Goal: Task Accomplishment & Management: Use online tool/utility

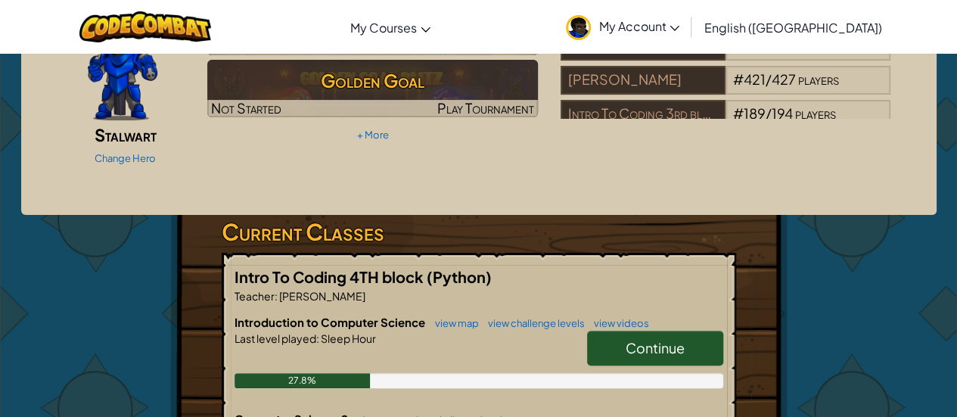
scroll to position [144, 0]
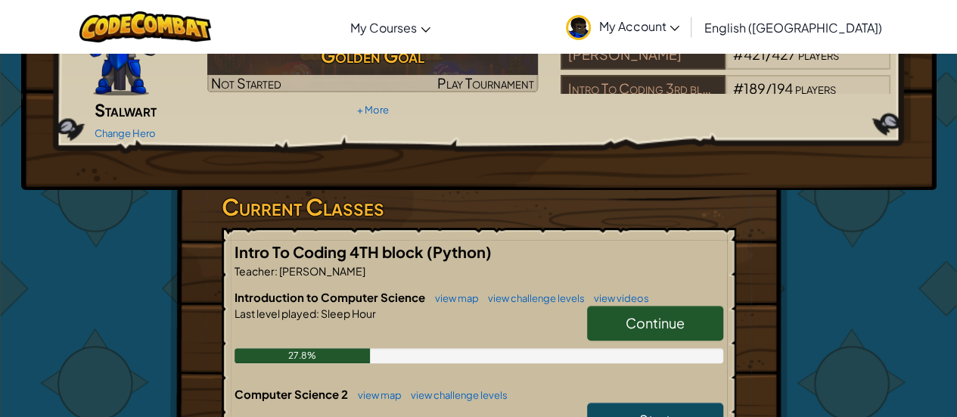
click at [649, 314] on span "Continue" at bounding box center [655, 322] width 59 height 17
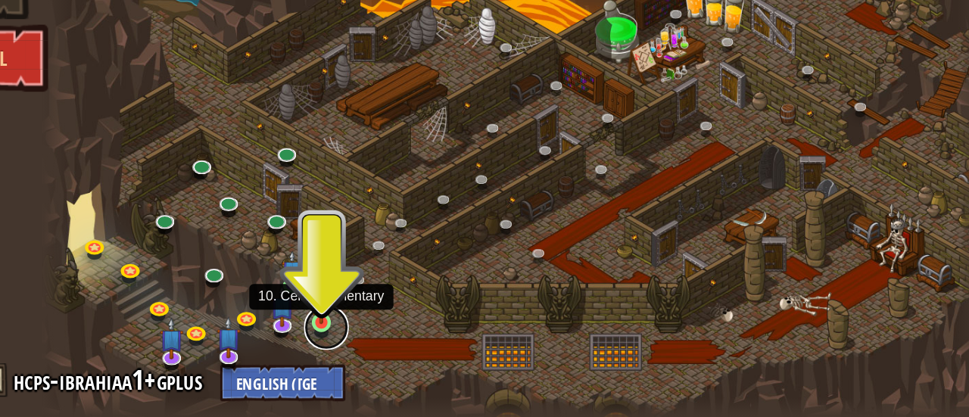
click at [358, 359] on link at bounding box center [357, 356] width 30 height 30
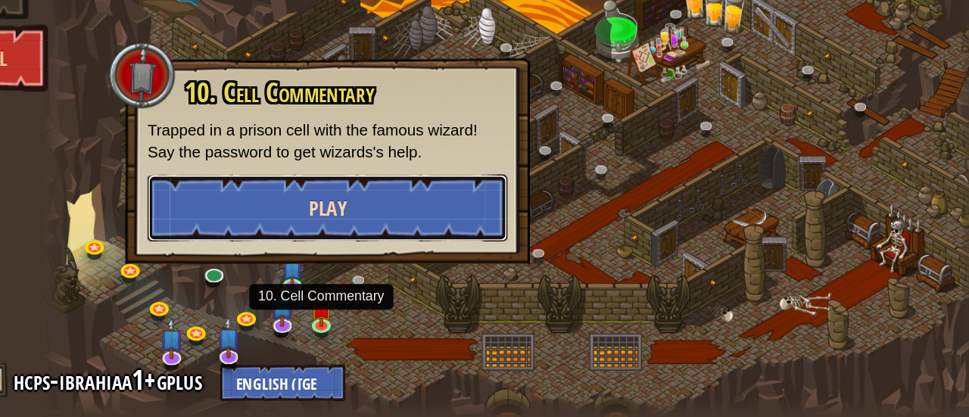
click at [372, 271] on button "Play" at bounding box center [358, 275] width 244 height 45
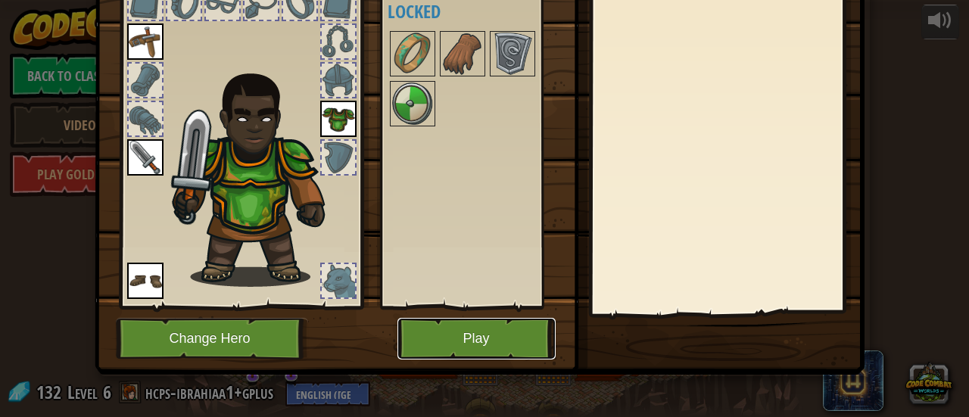
click at [489, 347] on button "Play" at bounding box center [476, 339] width 158 height 42
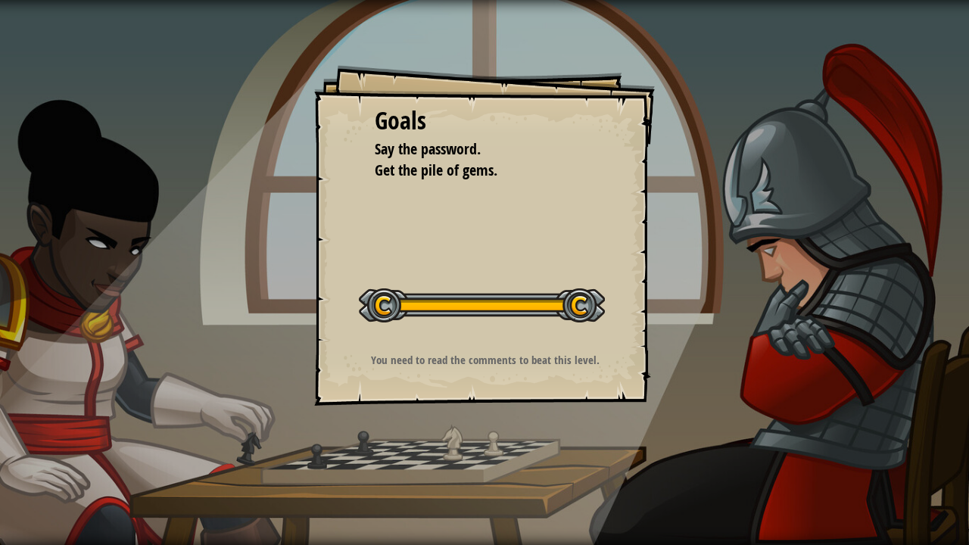
click at [609, 253] on div "Goals Say the password. Get the pile of gems. Start Level Error loading from se…" at bounding box center [484, 235] width 341 height 341
click at [548, 304] on div at bounding box center [482, 305] width 246 height 34
click at [565, 380] on div "Goals Say the password. Get the pile of gems. Start Level Error loading from se…" at bounding box center [484, 235] width 341 height 341
click at [382, 302] on div at bounding box center [482, 305] width 246 height 34
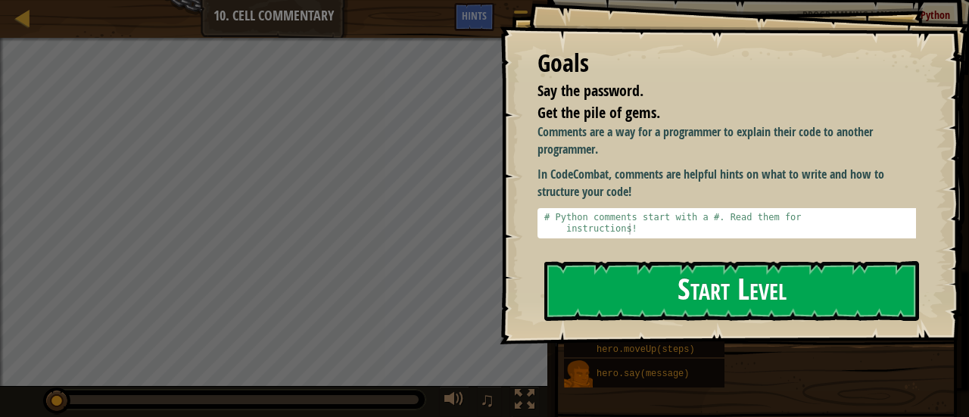
click at [596, 304] on button "Start Level" at bounding box center [731, 291] width 375 height 60
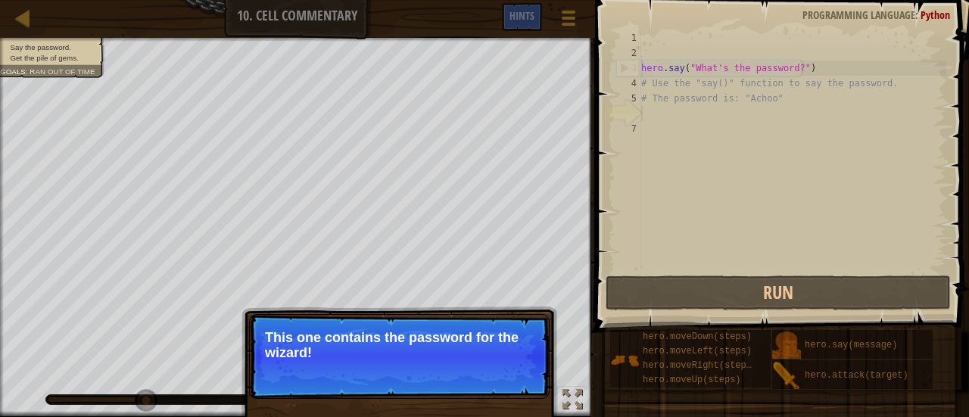
click at [530, 340] on p "This one contains the password for the wizard!" at bounding box center [399, 345] width 269 height 30
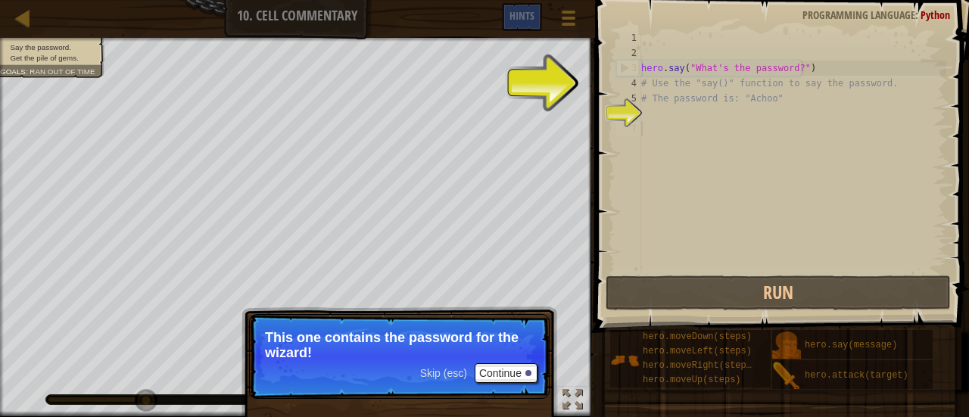
click at [692, 172] on div "hero . say ( "What's the password?" ) # Use the "say()" function to say the pas…" at bounding box center [792, 166] width 308 height 272
click at [683, 108] on div "hero . say ( "What's the password?" ) # Use the "say()" function to say the pas…" at bounding box center [792, 166] width 308 height 272
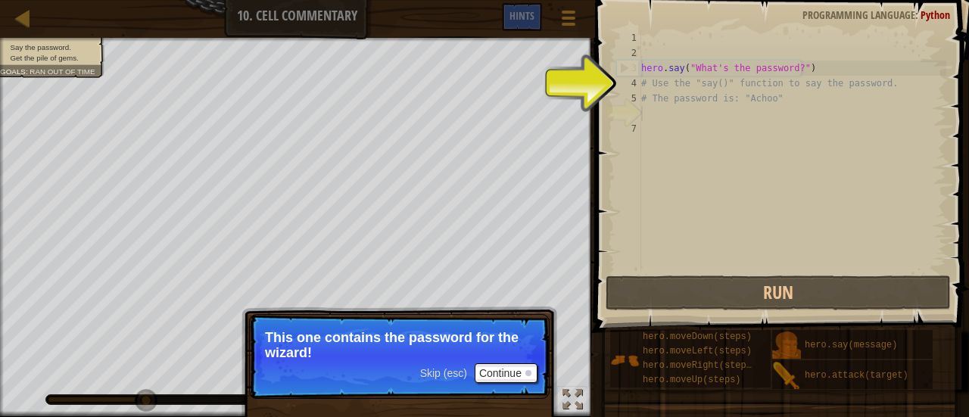
click at [683, 108] on div "hero . say ( "What's the password?" ) # Use the "say()" function to say the pas…" at bounding box center [792, 166] width 308 height 272
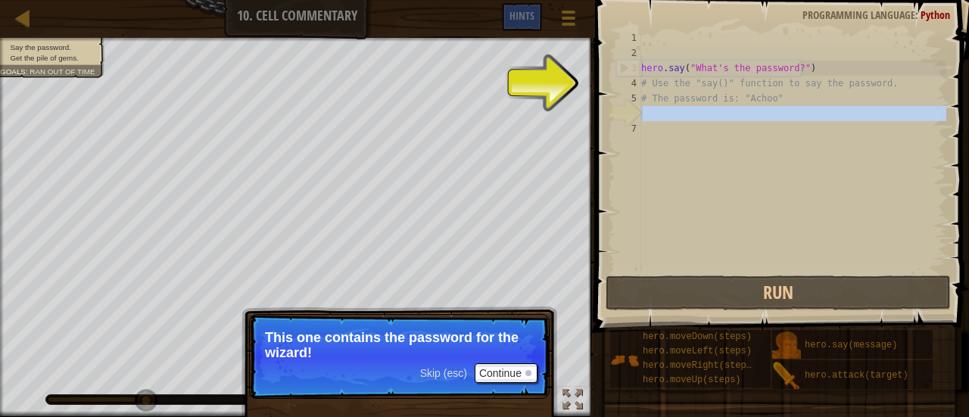
click at [692, 148] on div "hero . say ( "What's the password?" ) # Use the "say()" function to say the pas…" at bounding box center [792, 151] width 308 height 242
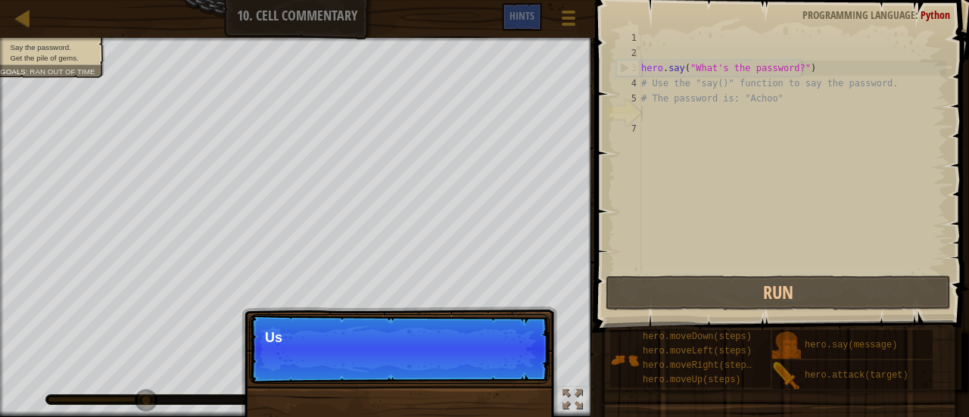
click at [665, 113] on div "hero . say ( "What's the password?" ) # Use the "say()" function to say the pas…" at bounding box center [792, 166] width 308 height 272
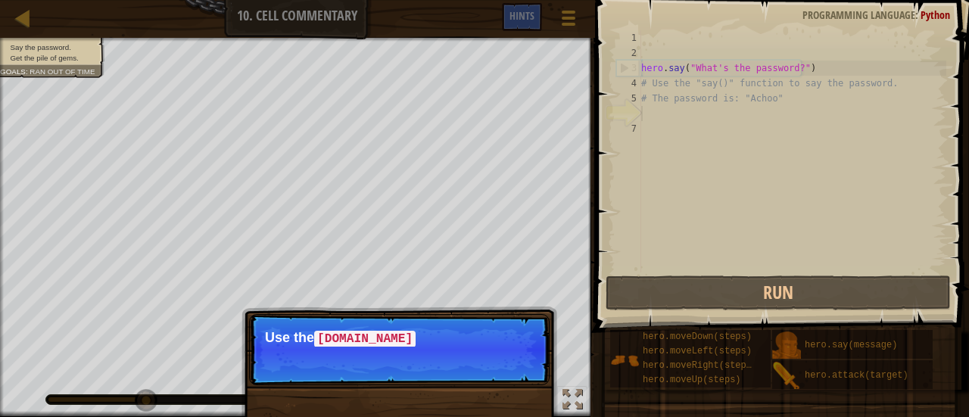
click at [665, 113] on div "hero . say ( "What's the password?" ) # Use the "say()" function to say the pas…" at bounding box center [792, 166] width 308 height 272
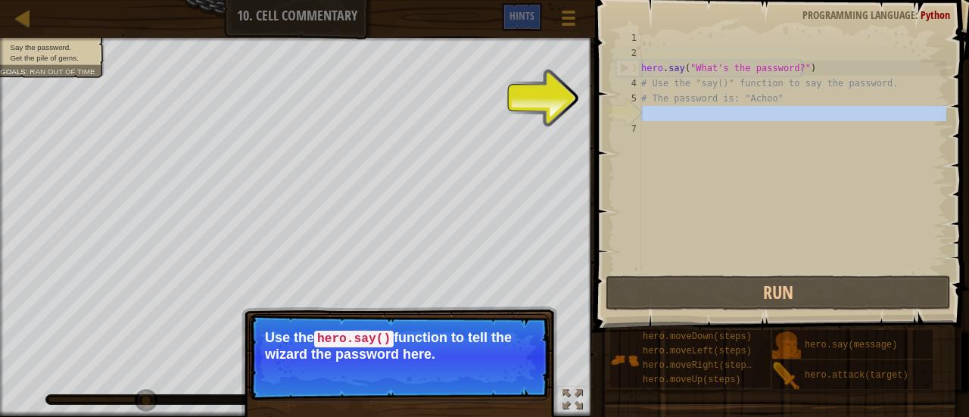
click at [680, 198] on div "hero . say ( "What's the password?" ) # Use the "say()" function to say the pas…" at bounding box center [792, 151] width 308 height 242
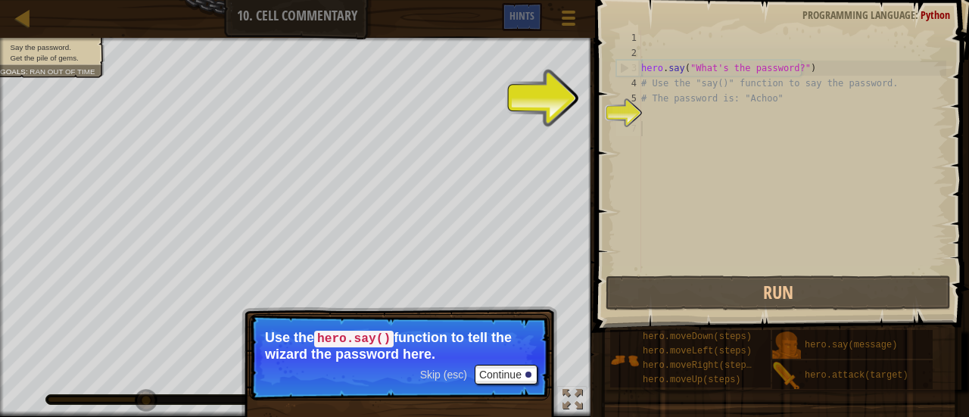
click at [636, 96] on div "5" at bounding box center [628, 98] width 25 height 15
type textarea "# The password is: "Achoo""
click at [652, 108] on div "hero . say ( "What's the password?" ) # Use the "say()" function to say the pas…" at bounding box center [792, 166] width 308 height 272
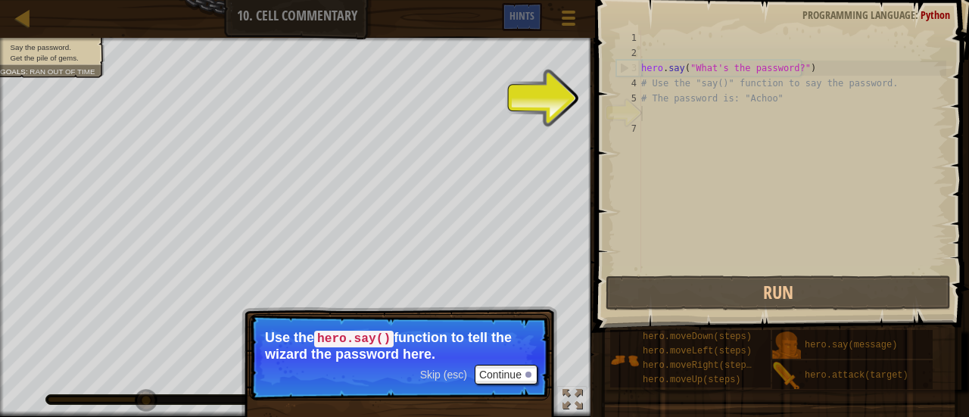
click at [652, 108] on div "hero . say ( "What's the password?" ) # Use the "say()" function to say the pas…" at bounding box center [792, 166] width 308 height 272
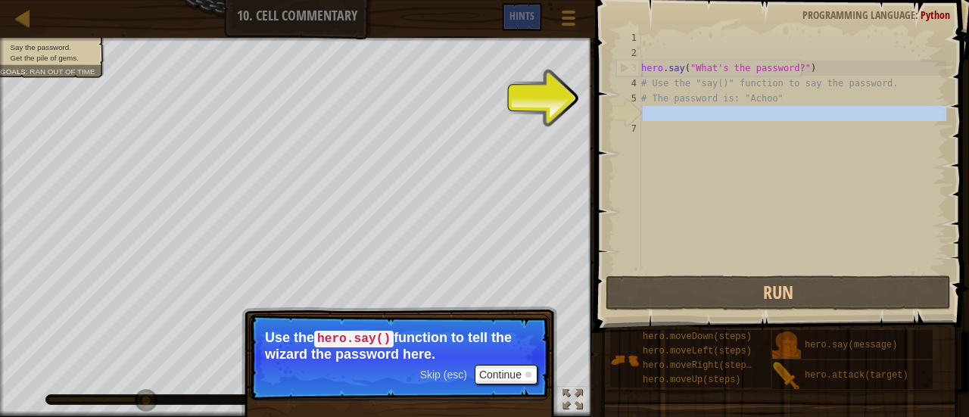
click at [715, 258] on div "hero . say ( "What's the password?" ) # Use the "say()" function to say the pas…" at bounding box center [792, 151] width 308 height 242
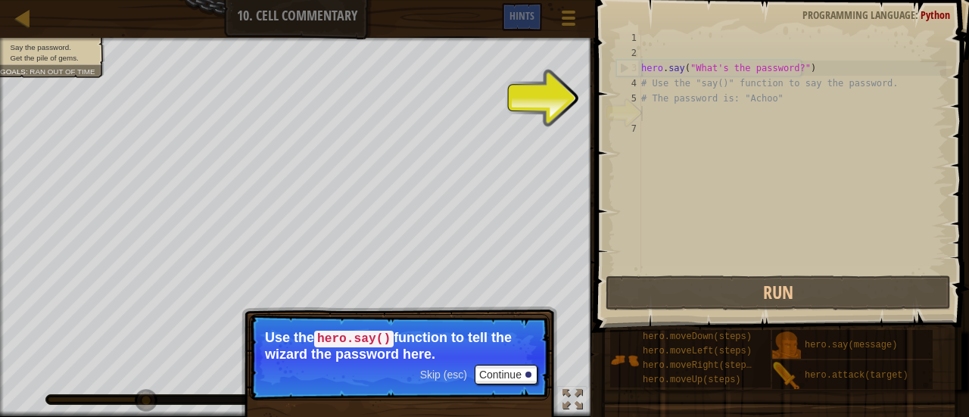
click at [675, 108] on div "hero . say ( "What's the password?" ) # Use the "say()" function to say the pas…" at bounding box center [792, 166] width 308 height 272
click at [671, 120] on div "hero . say ( "What's the password?" ) # Use the "say()" function to say the pas…" at bounding box center [792, 166] width 308 height 272
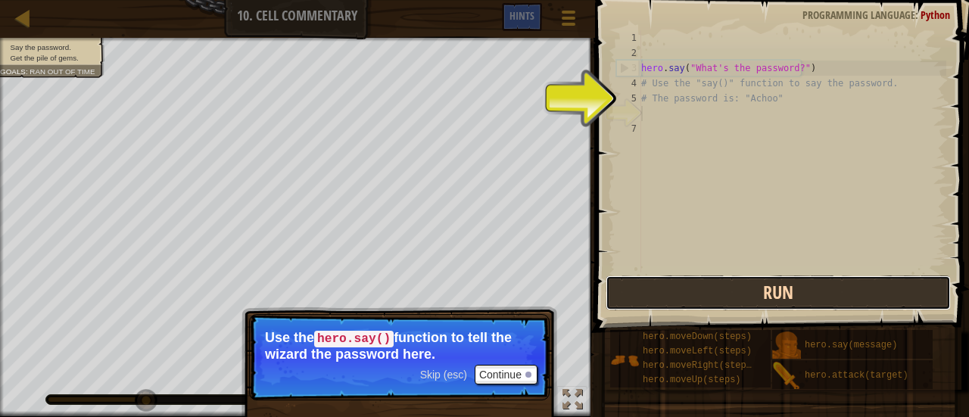
click at [716, 281] on button "Run" at bounding box center [778, 293] width 345 height 35
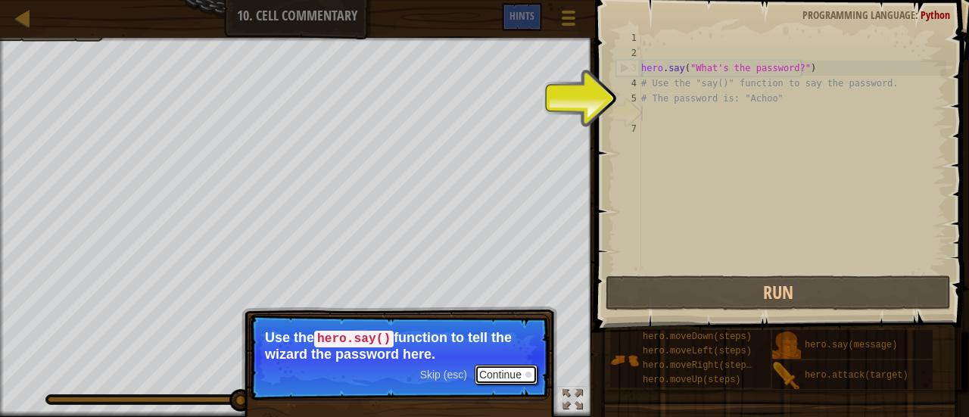
click at [504, 375] on button "Continue" at bounding box center [506, 375] width 63 height 20
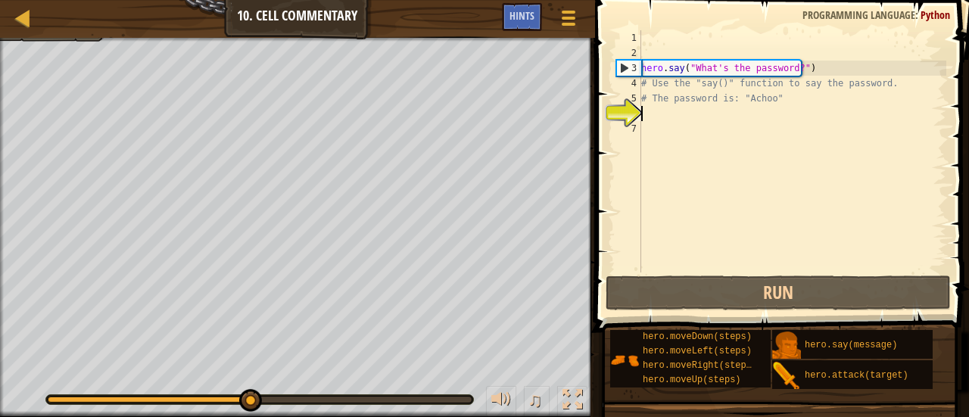
scroll to position [7, 0]
click at [658, 111] on div "hero . say ( "What's the password?" ) # Use the "say()" function to say the pas…" at bounding box center [792, 166] width 308 height 272
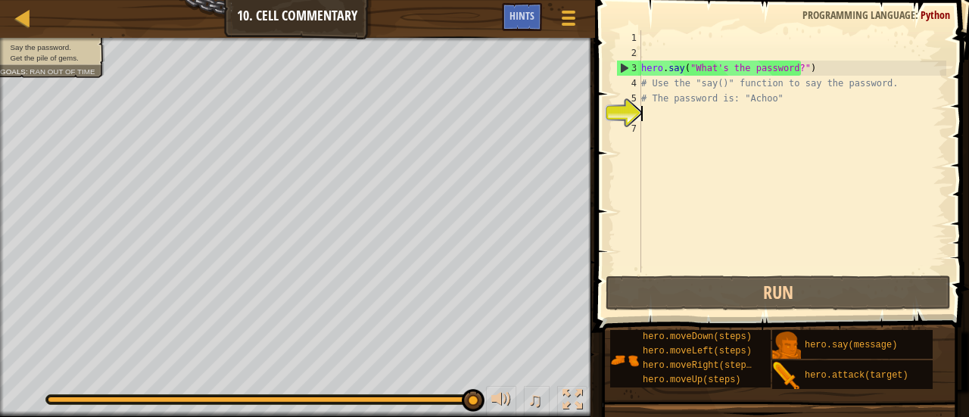
click at [812, 69] on div "hero . say ( "What's the password?" ) # Use the "say()" function to say the pas…" at bounding box center [792, 166] width 308 height 272
click at [656, 313] on span at bounding box center [783, 144] width 386 height 377
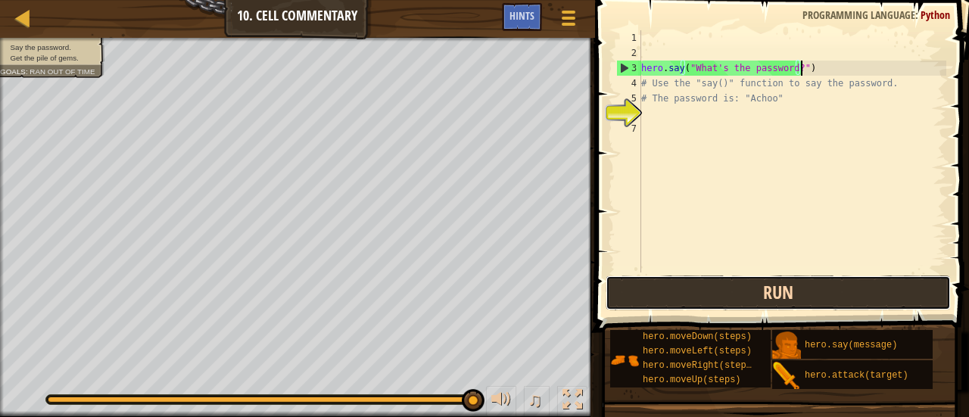
click at [668, 286] on button "Run" at bounding box center [778, 293] width 345 height 35
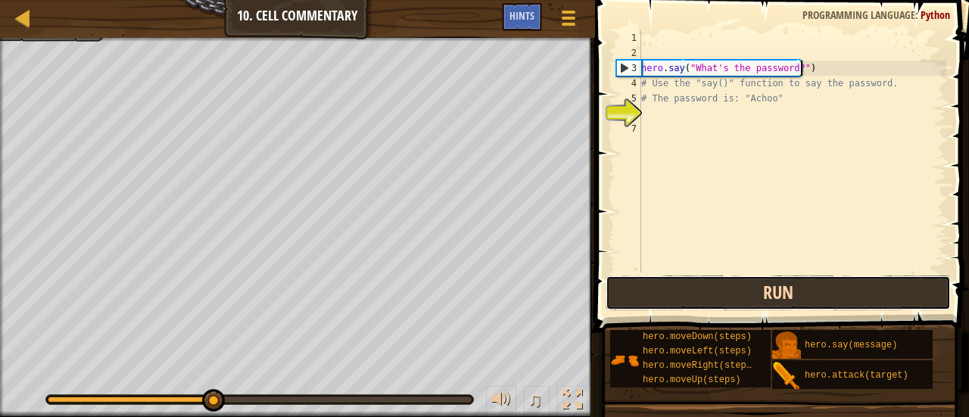
click at [668, 286] on button "Run" at bounding box center [778, 293] width 345 height 35
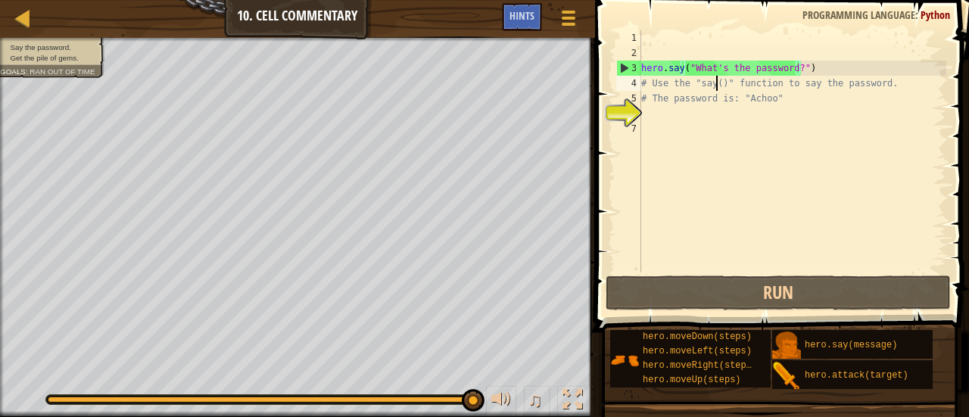
click at [715, 81] on div "hero . say ( "What's the password?" ) # Use the "say()" function to say the pas…" at bounding box center [792, 166] width 308 height 272
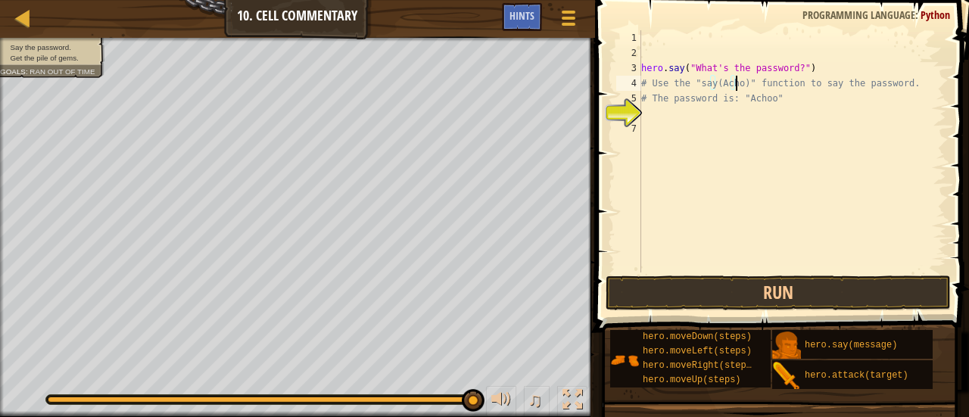
scroll to position [7, 8]
click at [767, 287] on button "Run" at bounding box center [778, 293] width 345 height 35
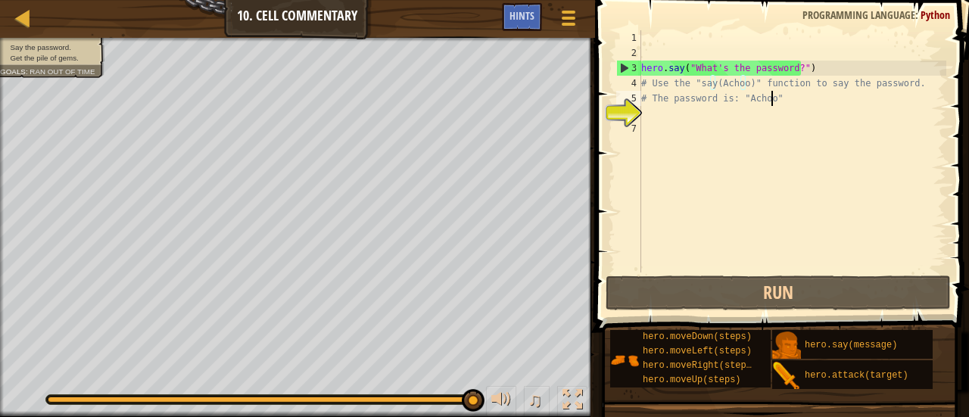
click at [789, 103] on div "hero . say ( "What's the password?" ) # Use the "say(Achoo)" function to say th…" at bounding box center [792, 166] width 308 height 272
type textarea "# The password is: "Achoo""
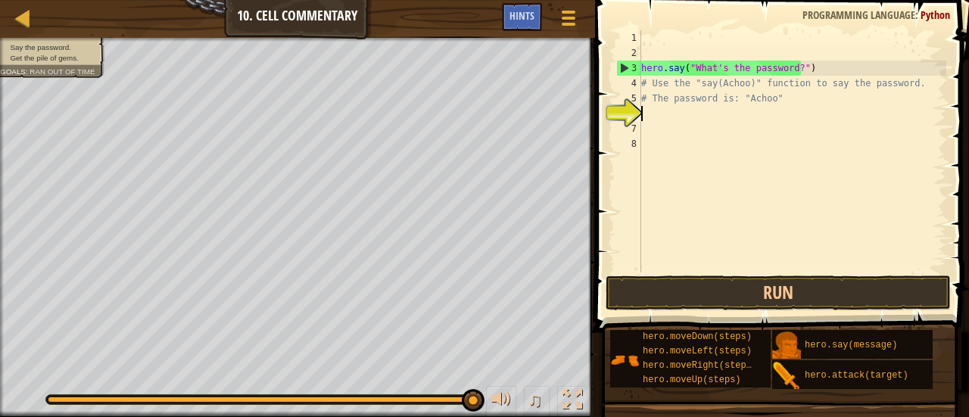
scroll to position [7, 0]
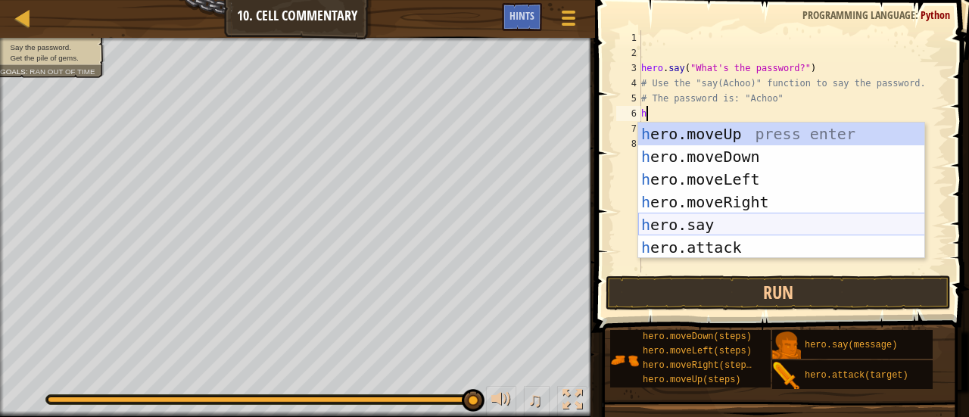
click at [728, 224] on div "h ero.moveUp press enter h ero.moveDown press enter h ero.moveLeft press enter …" at bounding box center [781, 214] width 287 height 182
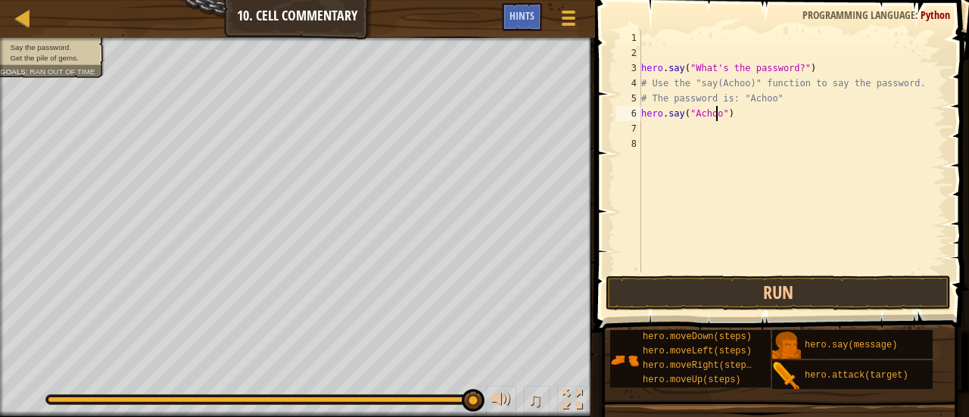
scroll to position [7, 6]
type textarea "hero.say("Achoo")"
click at [769, 298] on button "Run" at bounding box center [778, 293] width 345 height 35
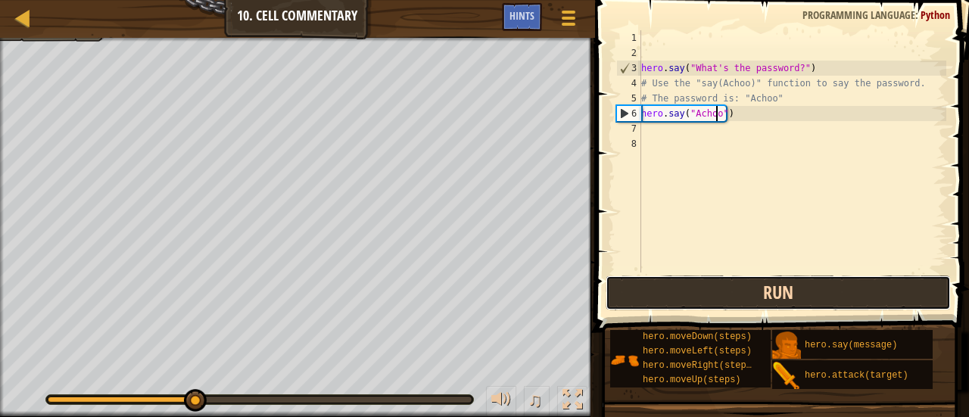
click at [817, 298] on button "Run" at bounding box center [778, 293] width 345 height 35
click at [697, 347] on span "hero.moveLeft(steps)" at bounding box center [697, 351] width 109 height 11
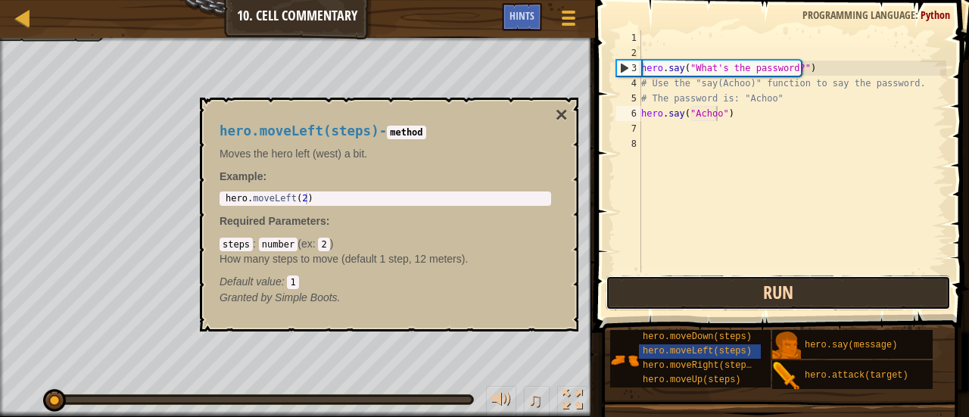
click at [769, 282] on button "Run" at bounding box center [778, 293] width 345 height 35
